Goal: Task Accomplishment & Management: Manage account settings

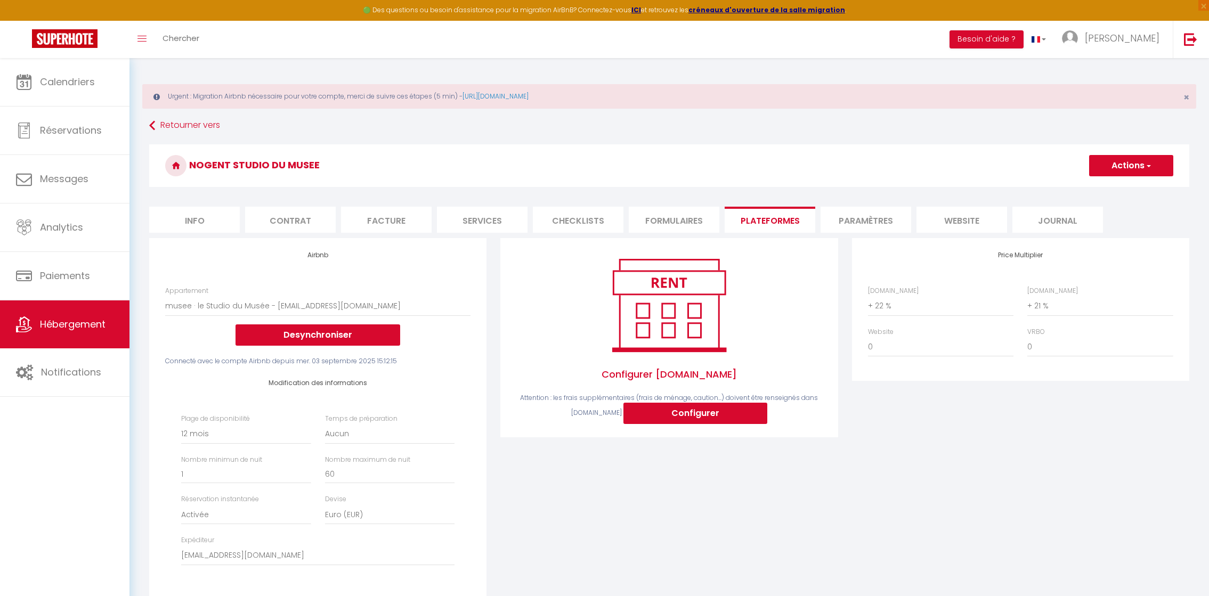
select select "2826-912052721080026223"
select select "365"
select select "EUR"
select select "+ 22 %"
select select "+ 21 %"
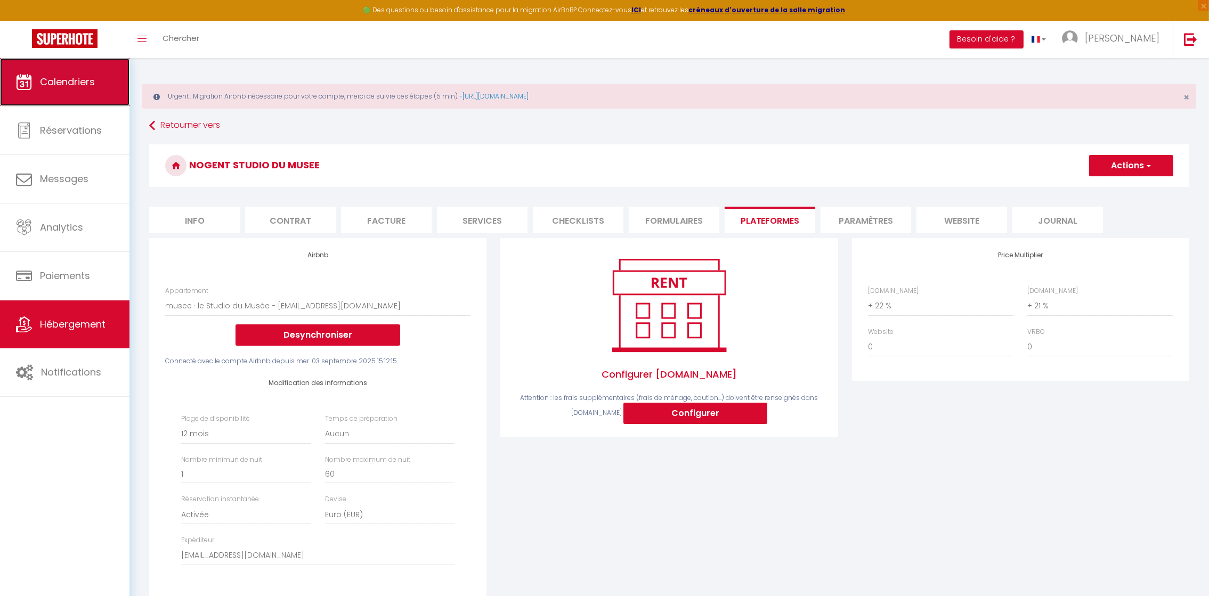
click at [72, 97] on link "Calendriers" at bounding box center [65, 82] width 130 height 48
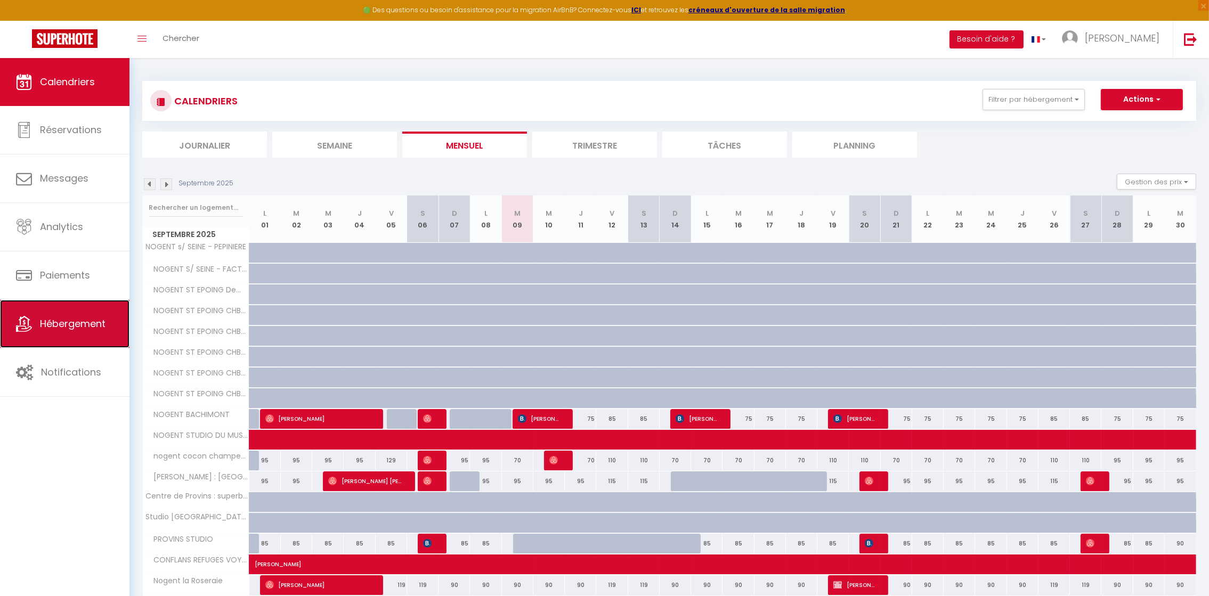
click at [69, 338] on link "Hébergement" at bounding box center [65, 324] width 130 height 48
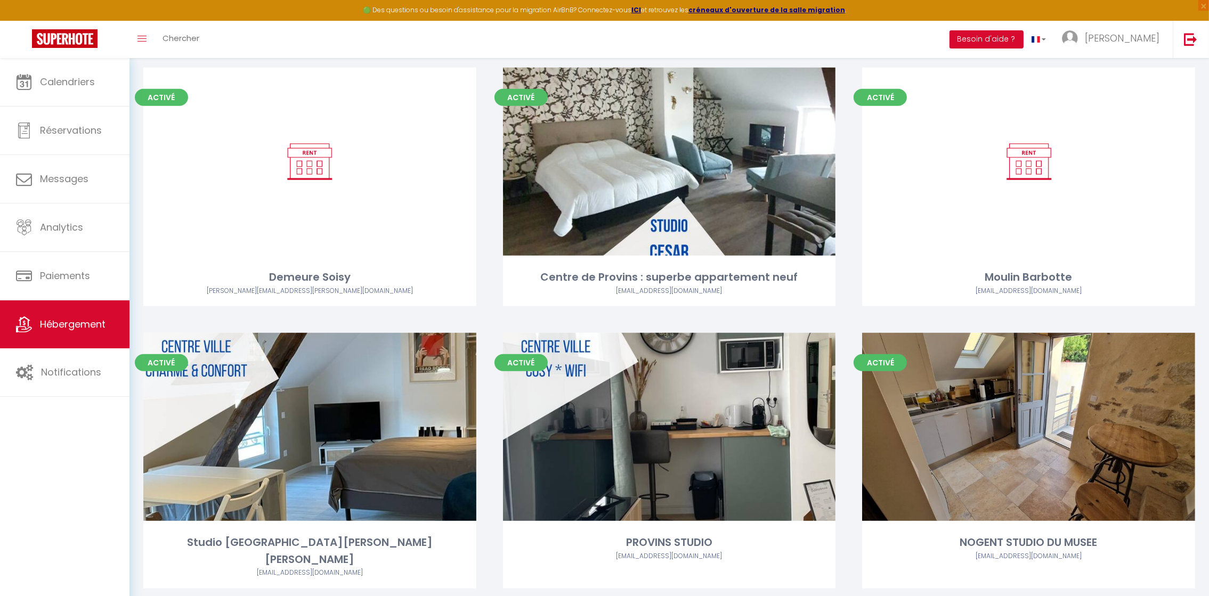
scroll to position [1318, 0]
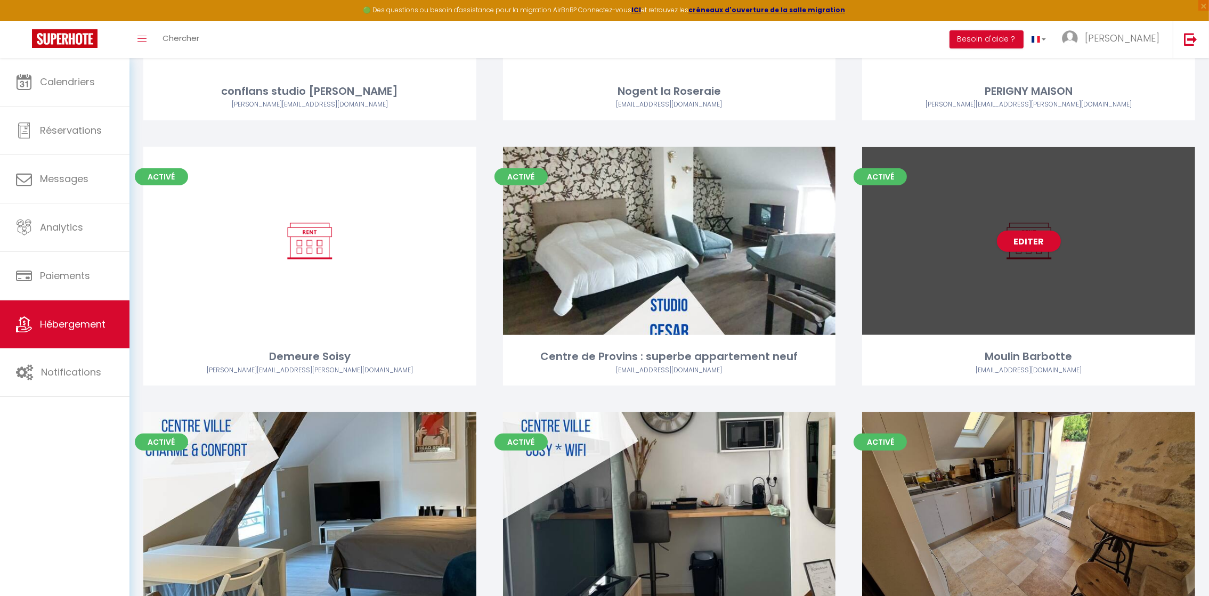
click at [1071, 361] on div "Moulin Barbotte" at bounding box center [1028, 357] width 333 height 17
click at [1054, 322] on div "Editer" at bounding box center [1028, 241] width 333 height 188
click at [1008, 338] on div "Activé Editer Moulin Barbotte [EMAIL_ADDRESS][DOMAIN_NAME]" at bounding box center [1028, 266] width 333 height 239
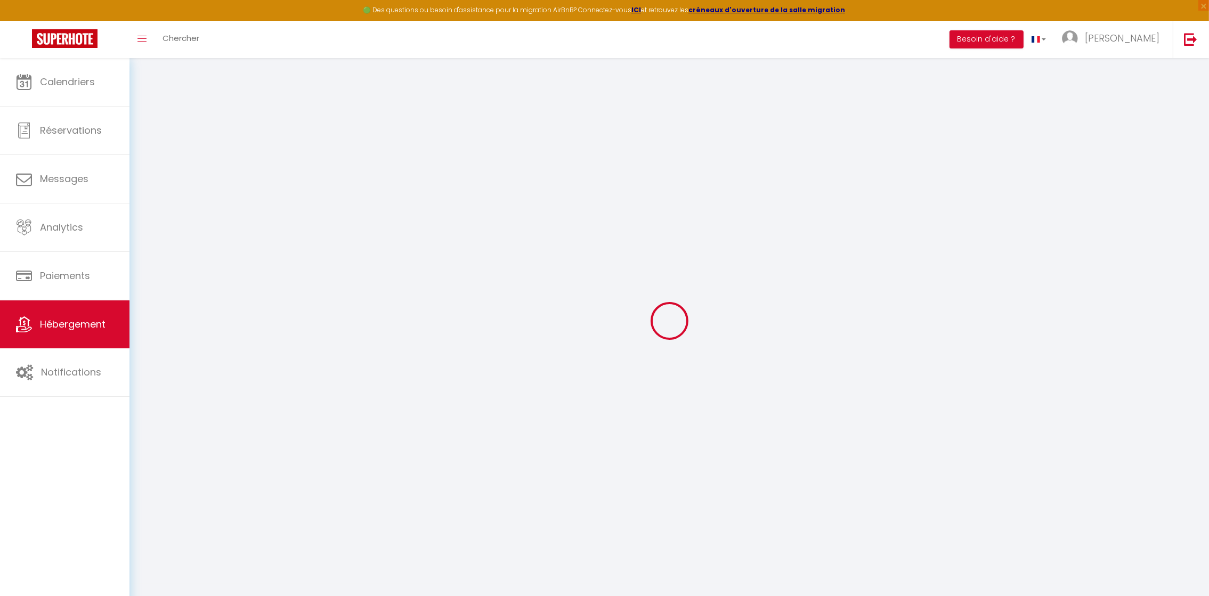
select select "+ 15 %"
select select
checkbox input "false"
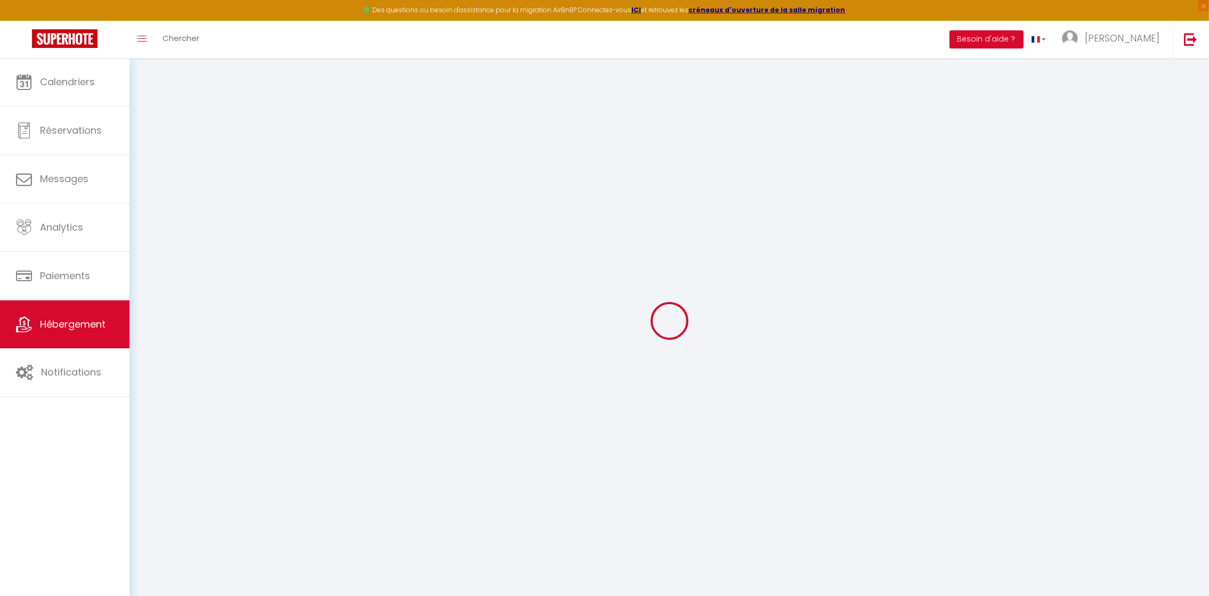
checkbox input "false"
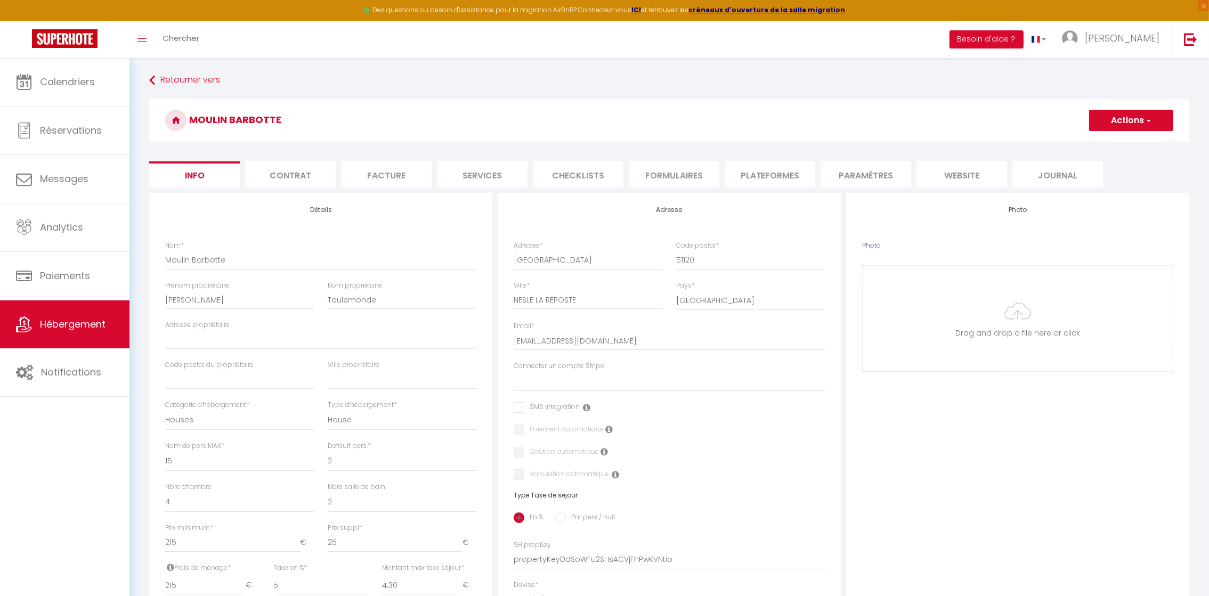
click at [759, 170] on li "Plateformes" at bounding box center [770, 175] width 91 height 26
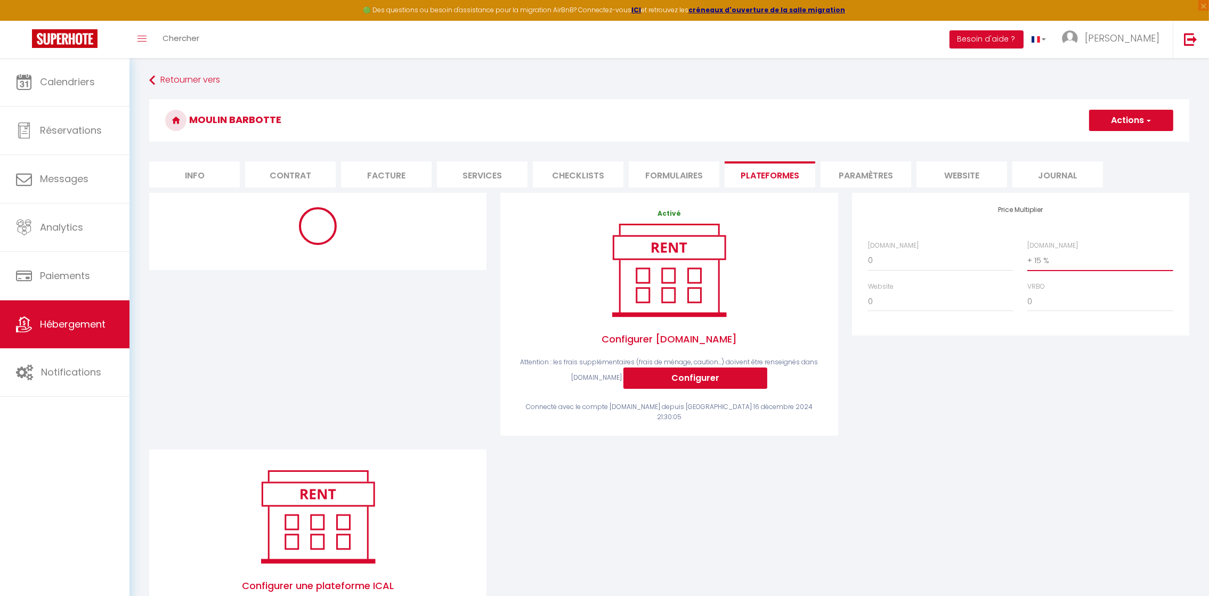
click at [1041, 263] on select "0 + 1 % + 2 % + 3 % + 4 % + 5 % + 6 % + 7 % + 8 % + 9 %" at bounding box center [1101, 261] width 146 height 20
select select "+ 21 %"
click at [1028, 251] on select "0 + 1 % + 2 % + 3 % + 4 % + 5 % + 6 % + 7 % + 8 % + 9 %" at bounding box center [1101, 261] width 146 height 20
select select "180"
select select "1"
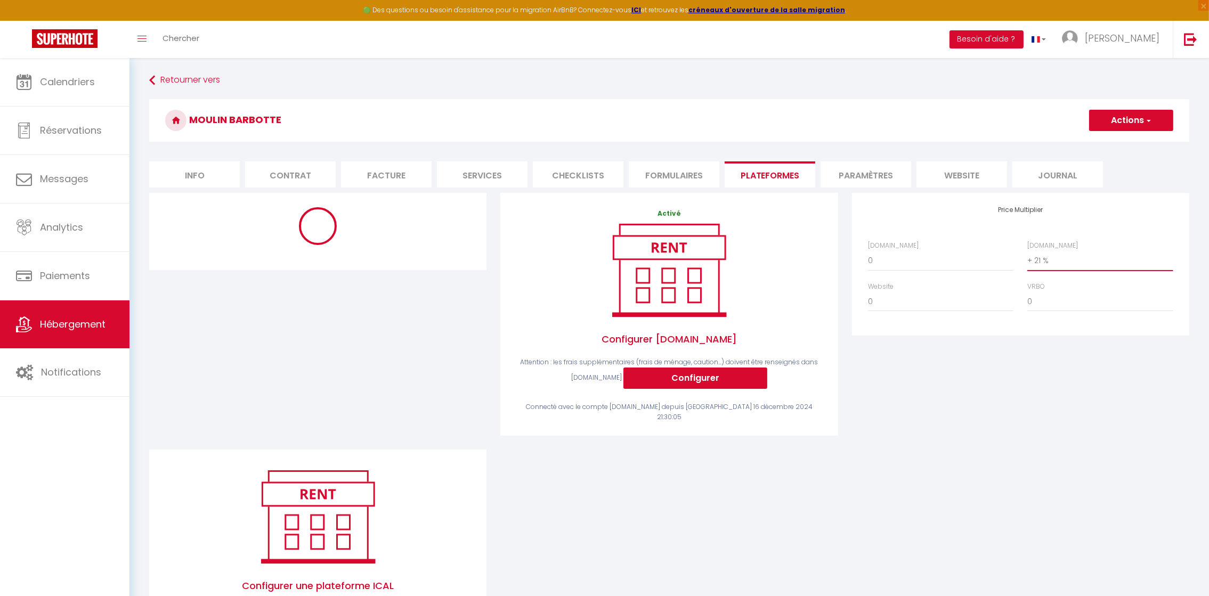
select select
select select "EUR"
select select
select select "18845-594005786227041215"
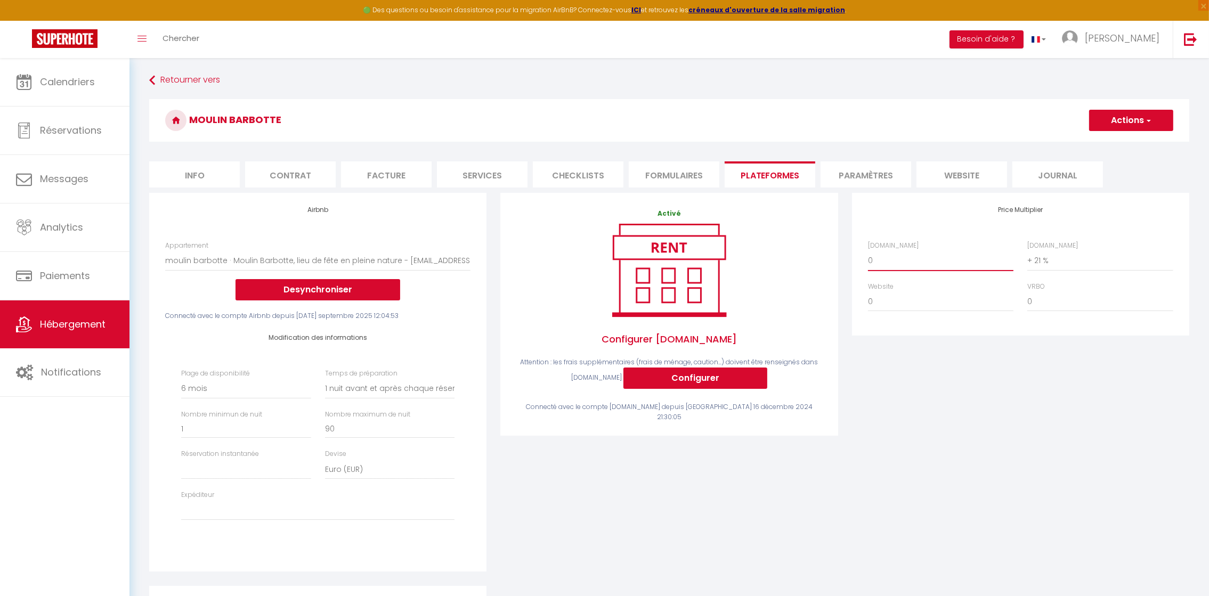
click at [911, 257] on select "0 + 1 % + 2 % + 3 % + 4 % + 5 % + 6 % + 7 % + 8 % + 9 %" at bounding box center [941, 261] width 146 height 20
select select "+ 20 %"
click at [868, 251] on select "0 + 1 % + 2 % + 3 % + 4 % + 5 % + 6 % + 7 % + 8 % + 9 %" at bounding box center [941, 261] width 146 height 20
select select
click at [209, 517] on select "[EMAIL_ADDRESS][DOMAIN_NAME] [PERSON_NAME][EMAIL_ADDRESS][PERSON_NAME][DOMAIN_N…" at bounding box center [317, 511] width 273 height 20
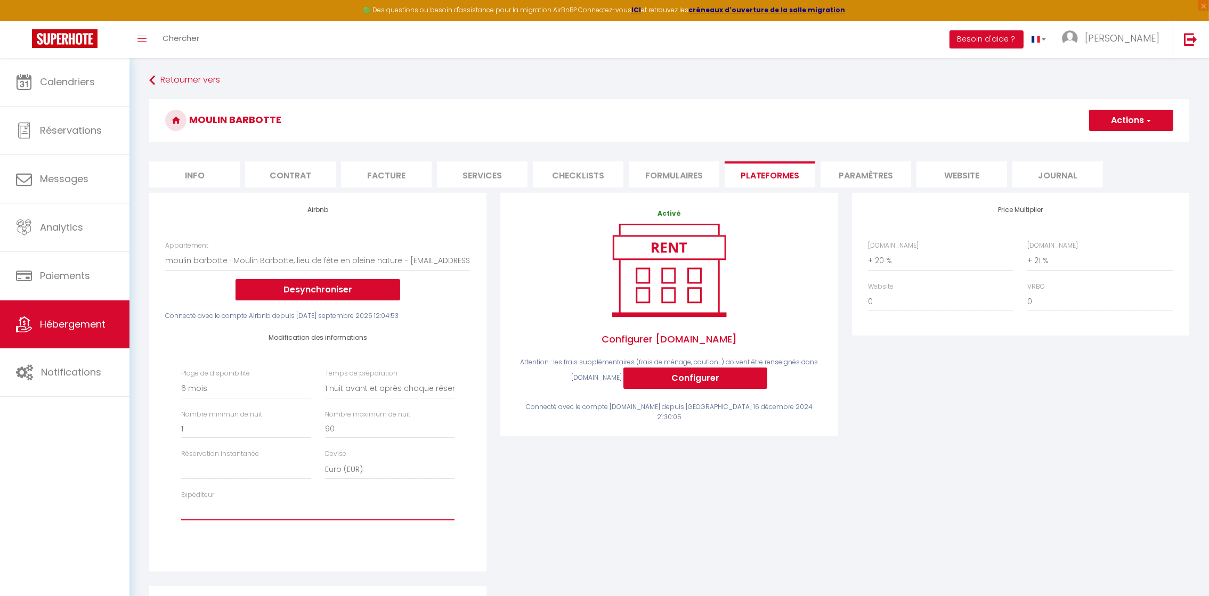
select select "2826"
click at [181, 501] on select "[EMAIL_ADDRESS][DOMAIN_NAME] [PERSON_NAME][EMAIL_ADDRESS][PERSON_NAME][DOMAIN_N…" at bounding box center [317, 511] width 273 height 20
select select
click at [1137, 120] on button "Actions" at bounding box center [1132, 120] width 84 height 21
click at [1141, 141] on link "Enregistrer" at bounding box center [1131, 144] width 84 height 14
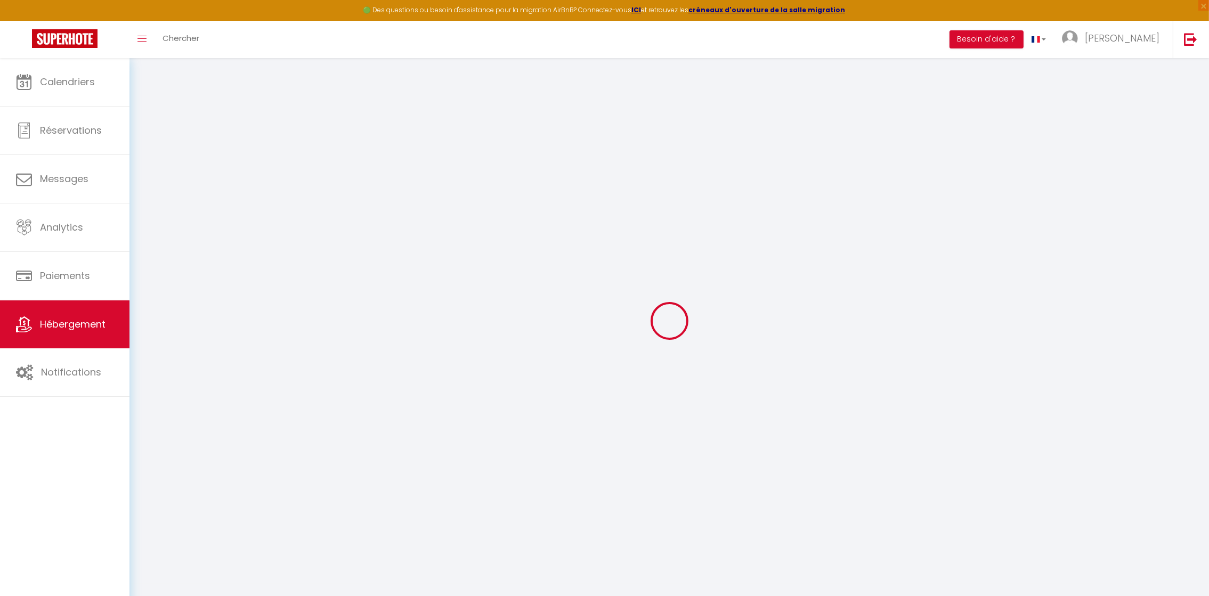
select select "180"
select select "1"
select select
select select "EUR"
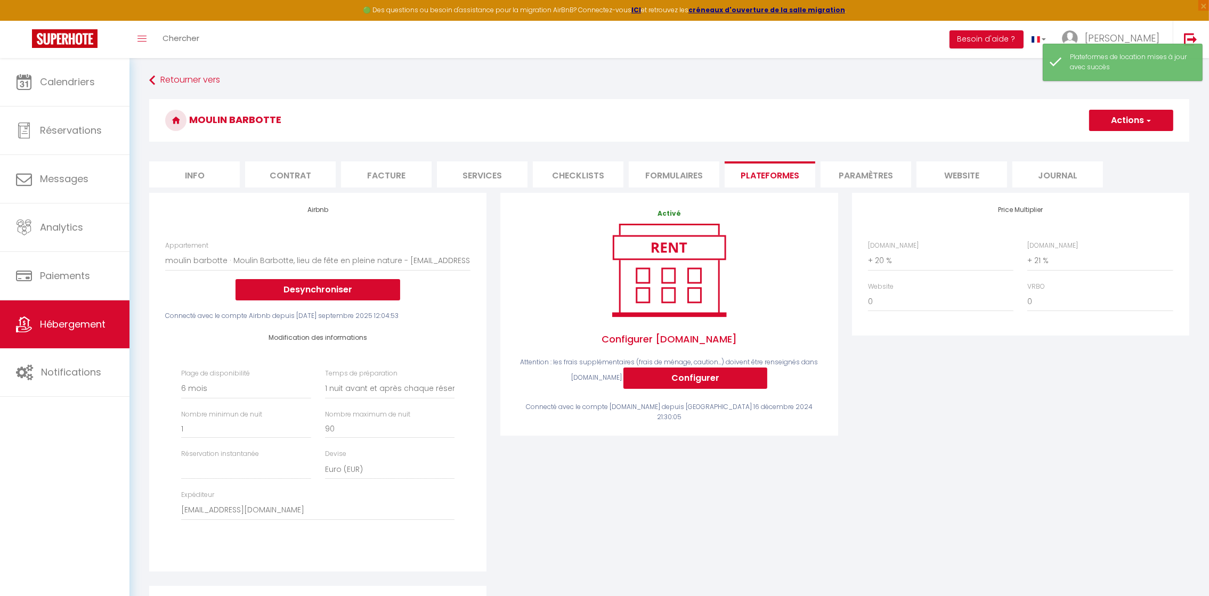
click at [894, 480] on div "Price Multiplier [DOMAIN_NAME] 0 + 1 % + 2 % + 3 % + 4 % + 5 % + 6 % + 7 %" at bounding box center [1020, 389] width 351 height 393
